Goal: Navigation & Orientation: Find specific page/section

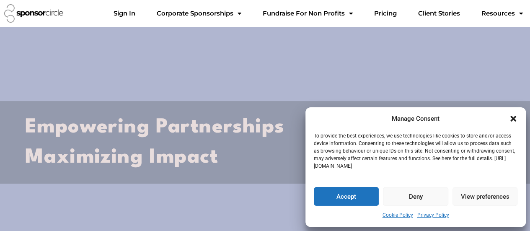
click at [512, 120] on icon "Close dialogue" at bounding box center [513, 119] width 6 height 6
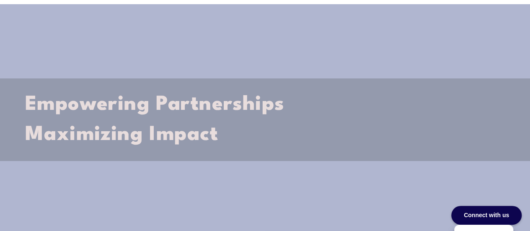
scroll to position [42, 0]
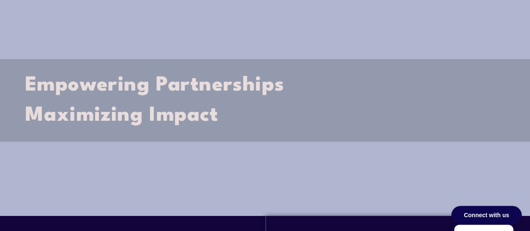
click at [376, 36] on div at bounding box center [265, 100] width 530 height 231
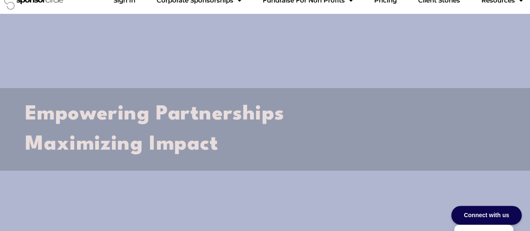
scroll to position [0, 0]
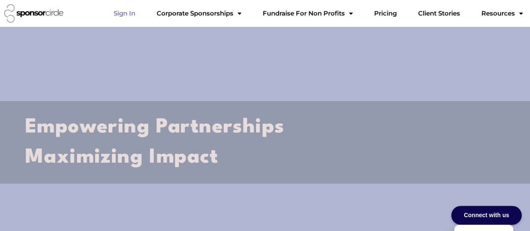
click at [142, 12] on link "Sign In" at bounding box center [123, 13] width 35 height 17
click at [364, 81] on div at bounding box center [265, 142] width 530 height 231
click at [211, 15] on link "Corporate Sponsorships" at bounding box center [199, 13] width 98 height 17
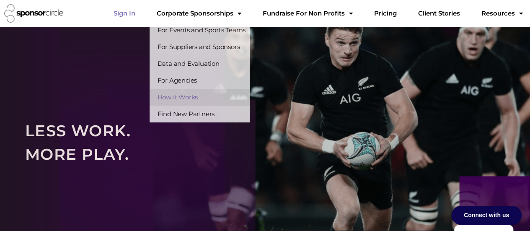
click at [142, 11] on link "Sign In" at bounding box center [123, 13] width 35 height 17
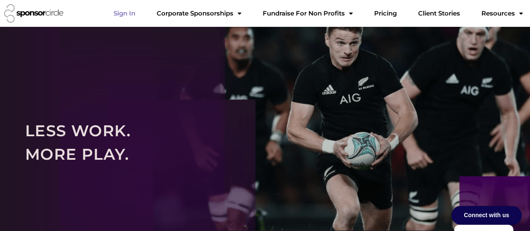
click at [142, 9] on link "Sign In" at bounding box center [123, 13] width 35 height 17
click at [142, 14] on link "Sign In" at bounding box center [123, 13] width 35 height 17
